Goal: Information Seeking & Learning: Learn about a topic

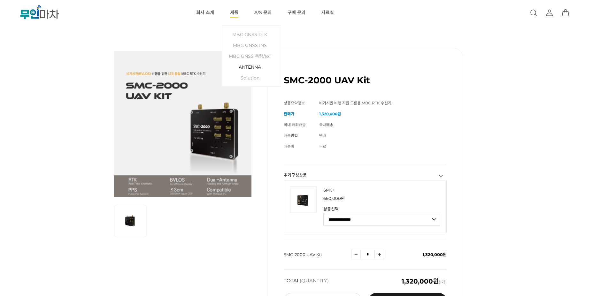
click at [251, 66] on link "ANTENNA" at bounding box center [252, 67] width 52 height 11
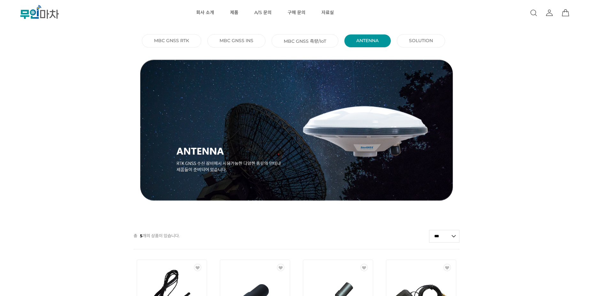
click at [185, 42] on link "MBC GNSS RTK ()" at bounding box center [171, 41] width 35 height 6
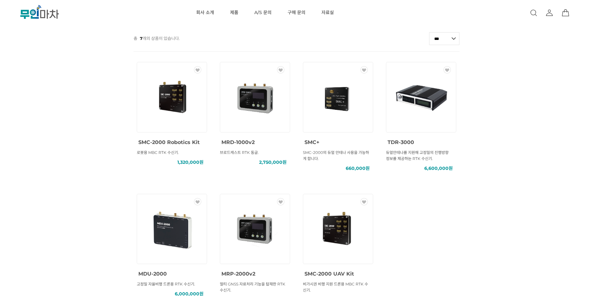
scroll to position [192, 0]
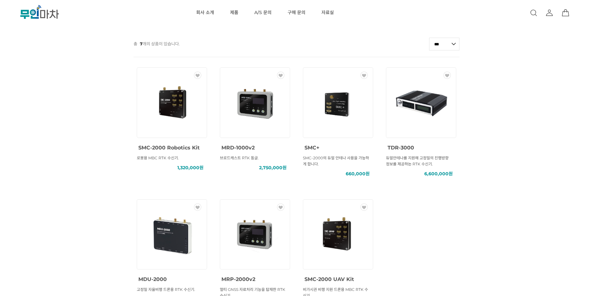
click at [327, 98] on img at bounding box center [339, 103] width 58 height 58
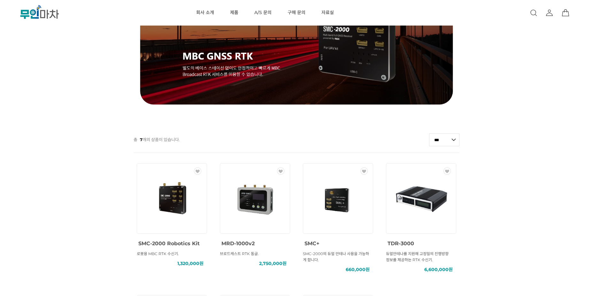
scroll to position [224, 0]
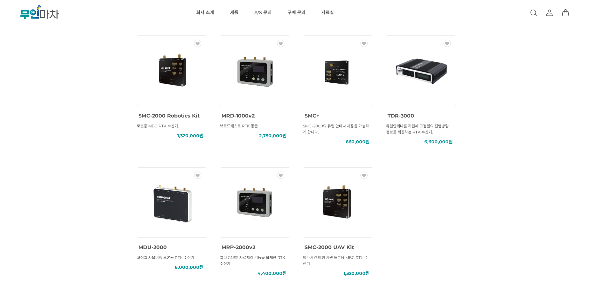
click at [340, 205] on img at bounding box center [339, 203] width 58 height 58
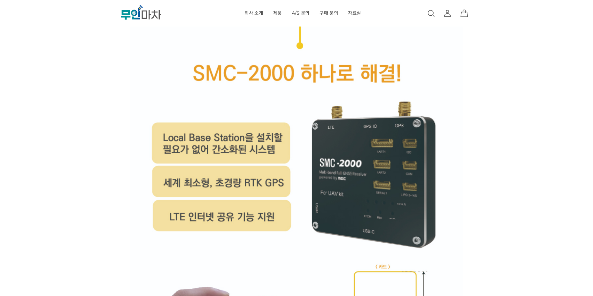
scroll to position [2942, 0]
